Goal: Task Accomplishment & Management: Use online tool/utility

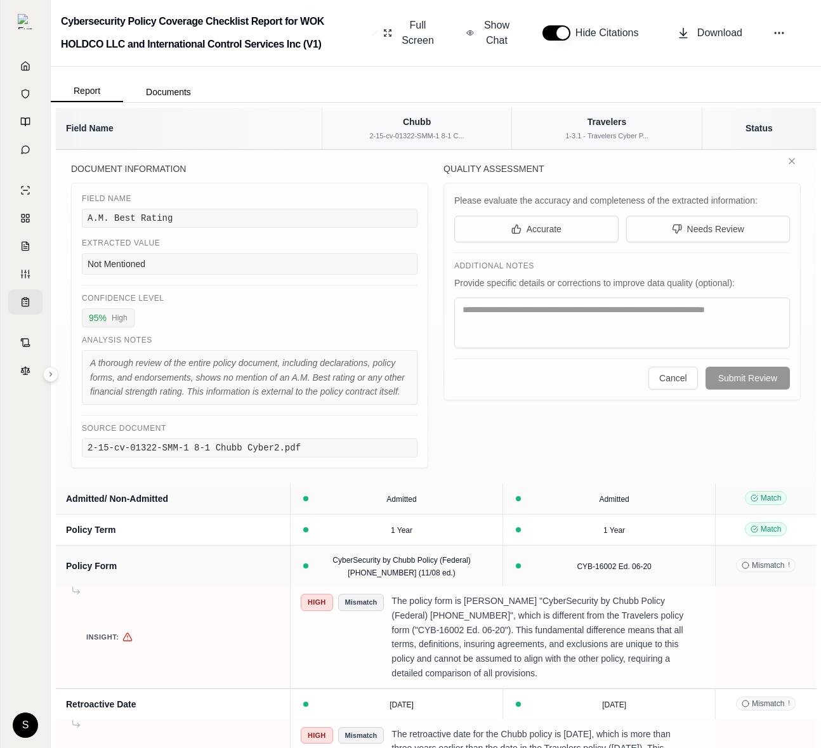
scroll to position [282, 0]
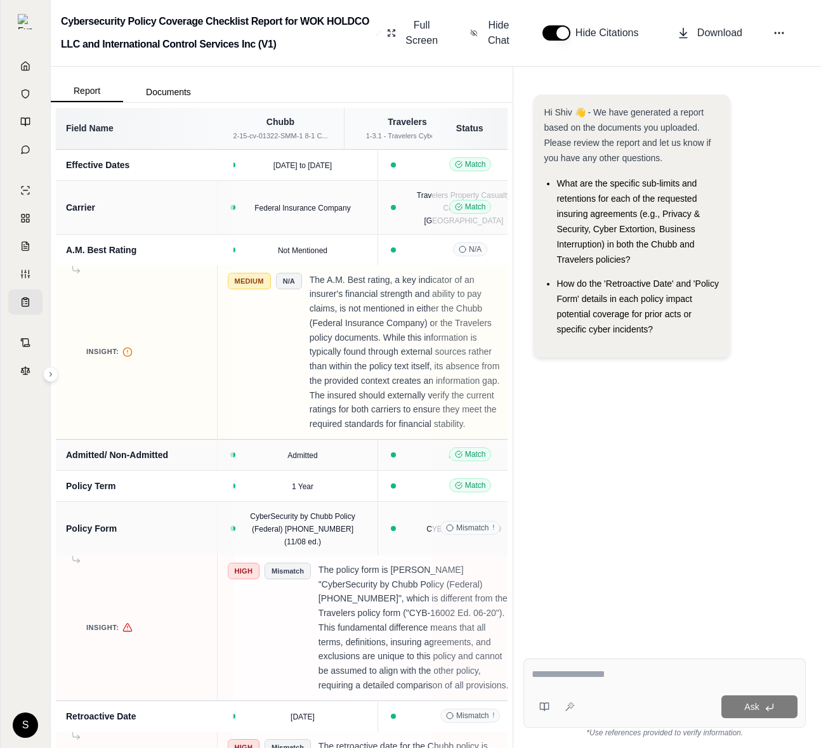
scroll to position [0, 31]
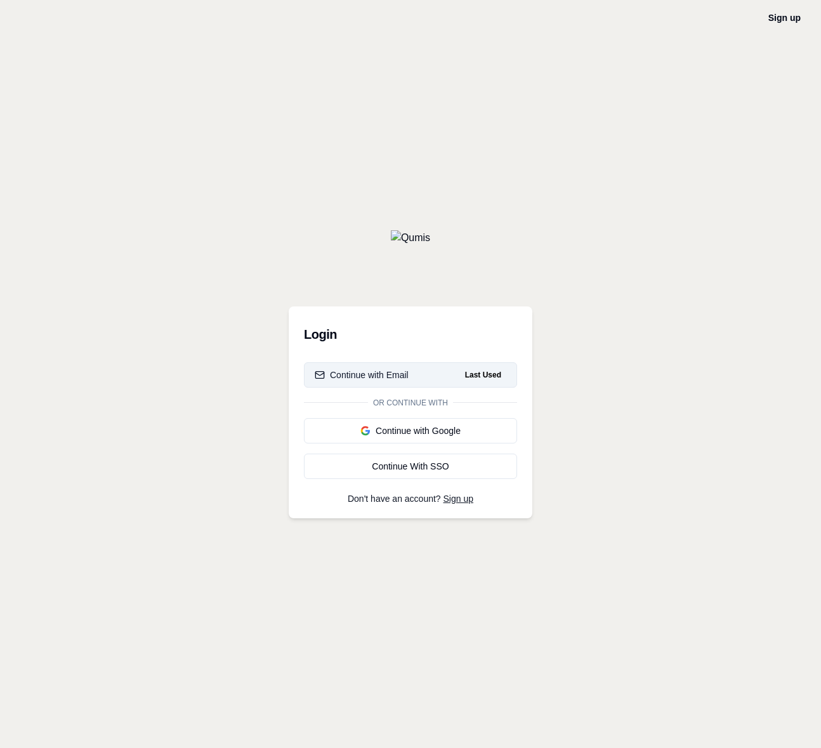
click at [411, 375] on button "Continue with Email Last Used" at bounding box center [410, 374] width 213 height 25
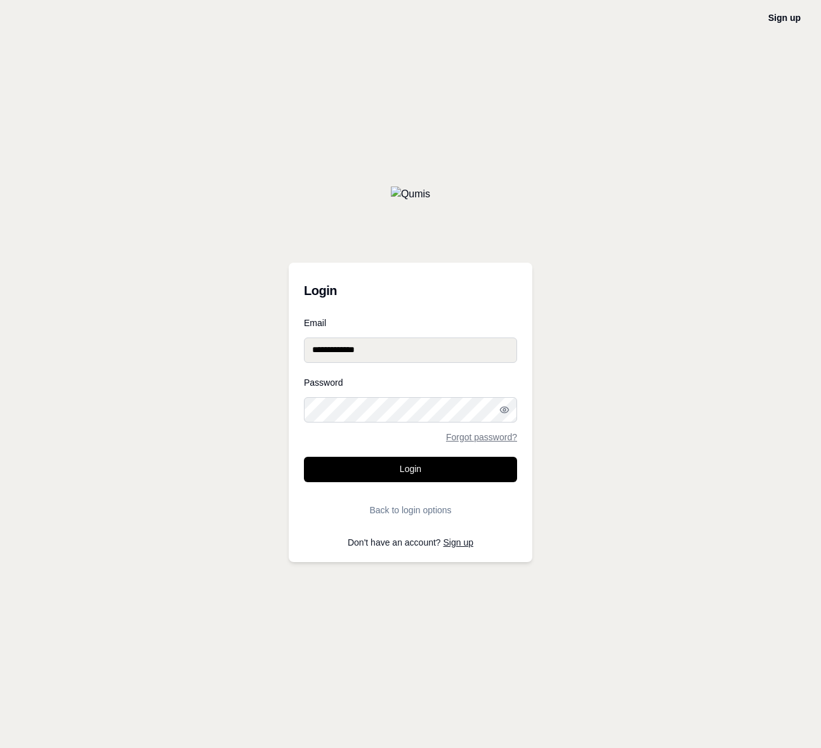
type input "**********"
click at [411, 469] on button "Login" at bounding box center [410, 469] width 213 height 25
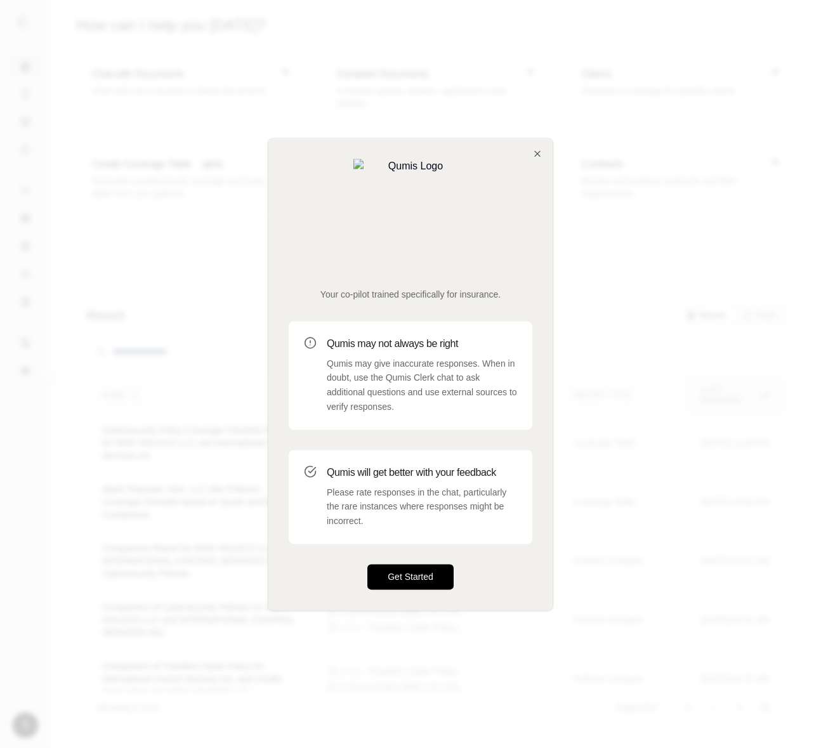
click at [411, 564] on button "Get Started" at bounding box center [411, 576] width 86 height 25
